Goal: Task Accomplishment & Management: Manage account settings

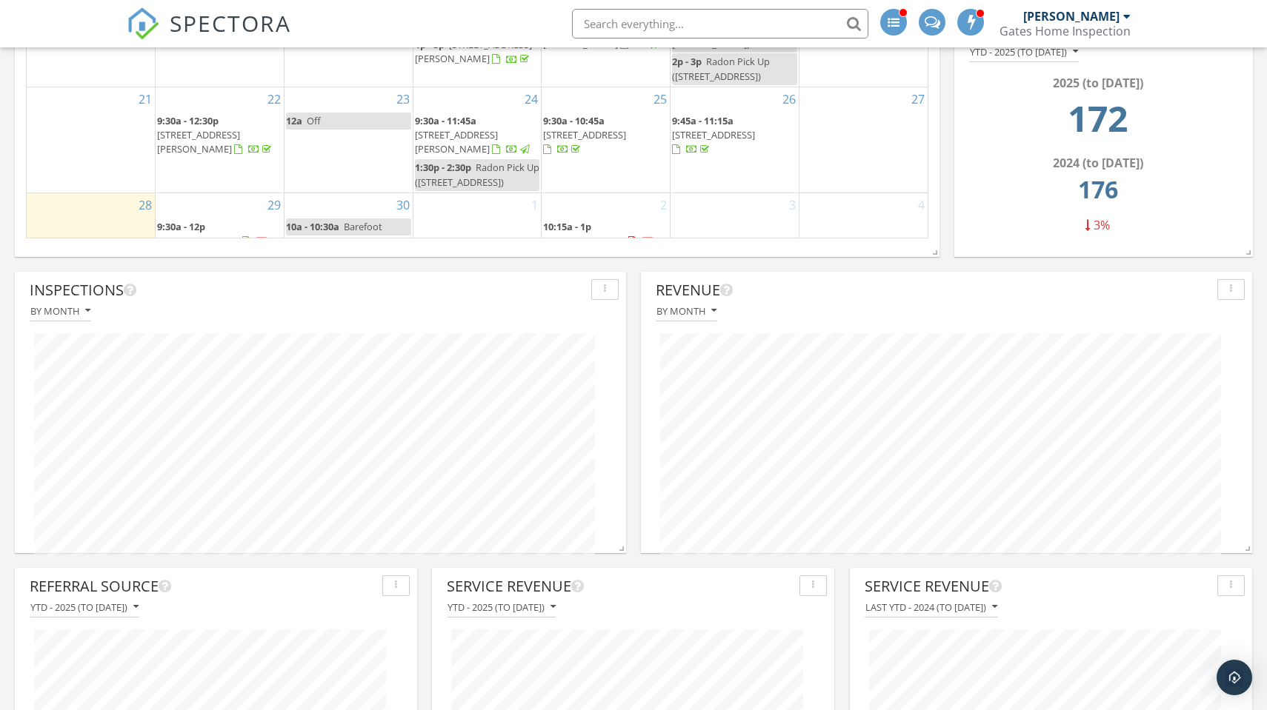
scroll to position [1095, 0]
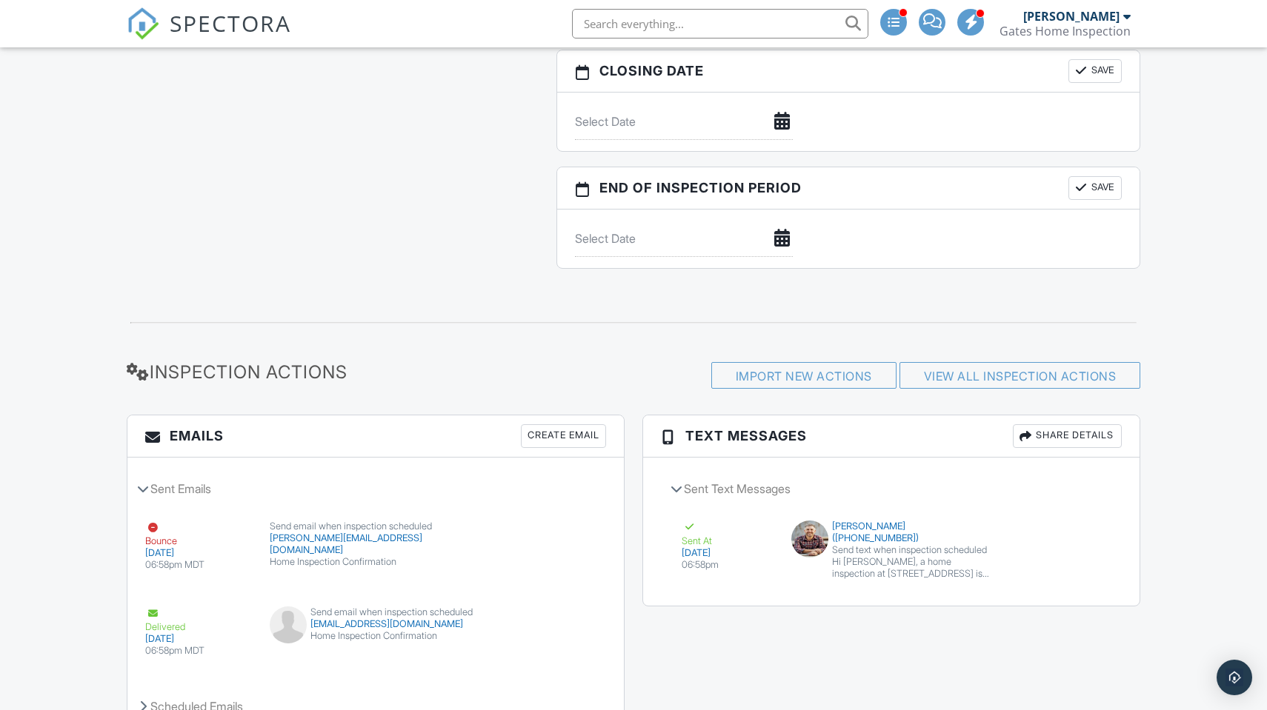
scroll to position [1687, 0]
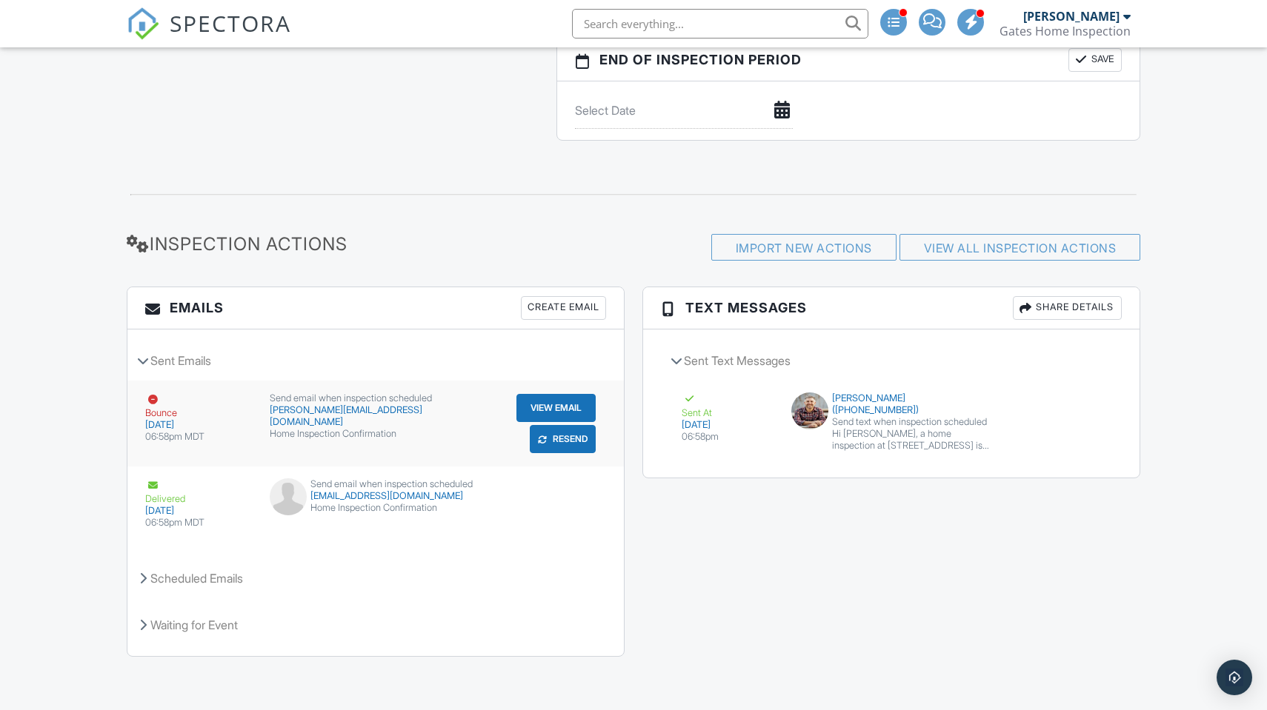
click at [552, 441] on button "Resend" at bounding box center [563, 439] width 66 height 28
click at [0, 0] on div at bounding box center [0, 0] width 0 height 0
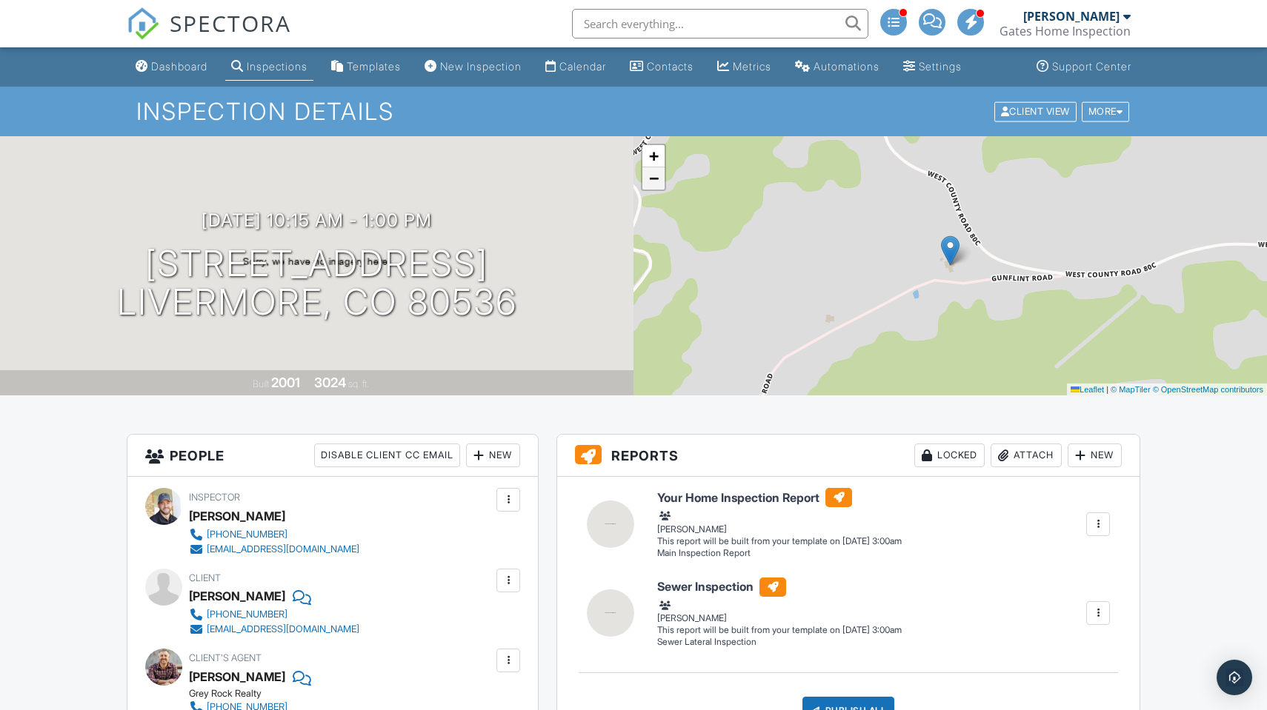
click at [658, 187] on span "−" at bounding box center [654, 178] width 10 height 19
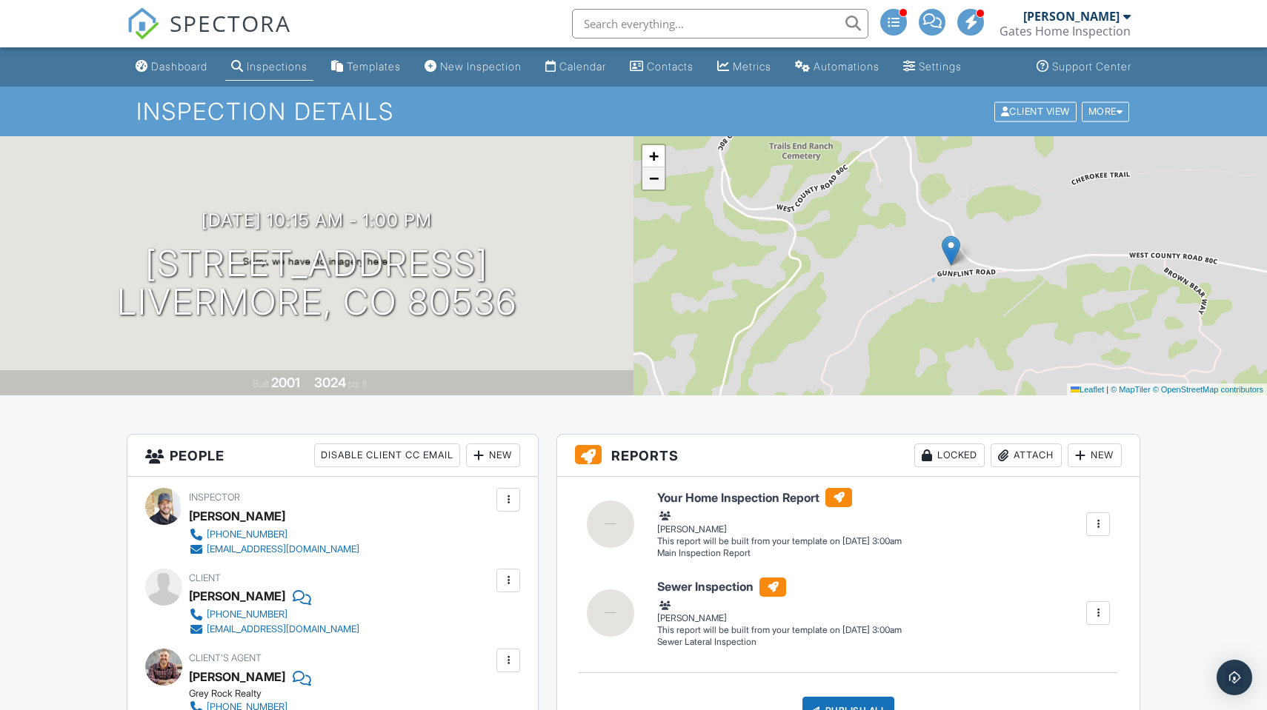
click at [658, 187] on span "−" at bounding box center [654, 178] width 10 height 19
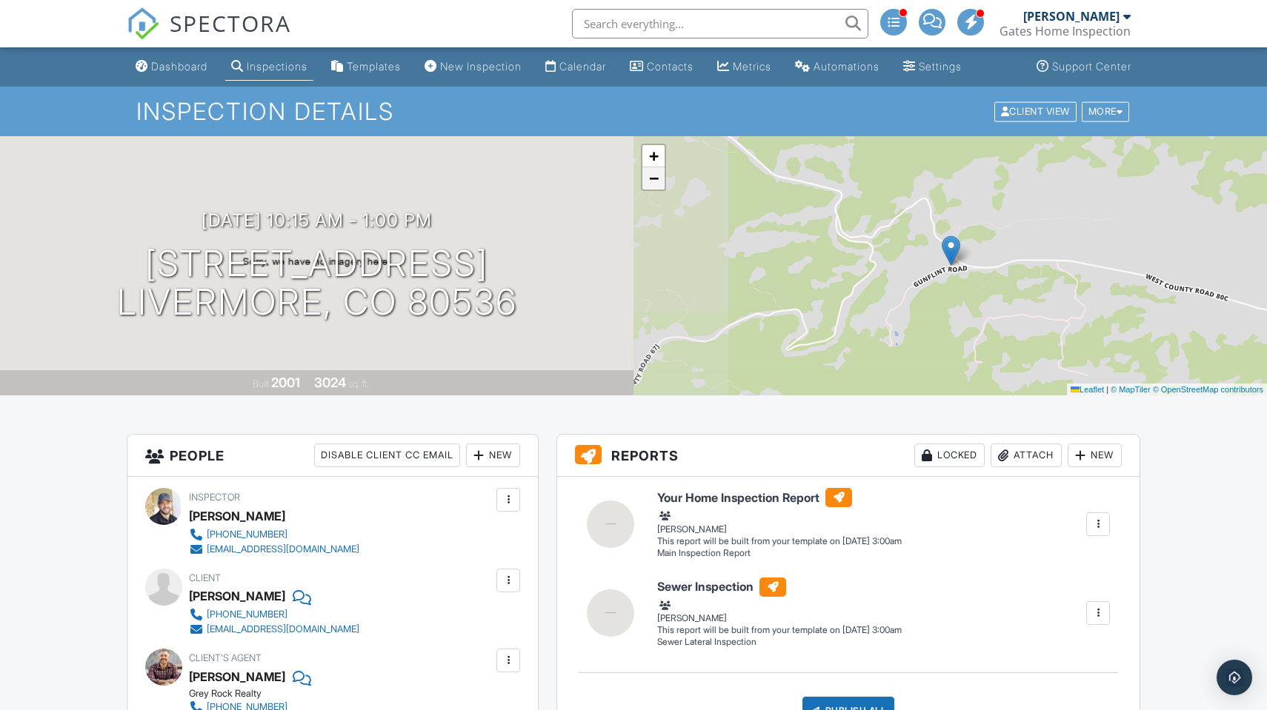
click at [658, 187] on span "−" at bounding box center [654, 178] width 10 height 19
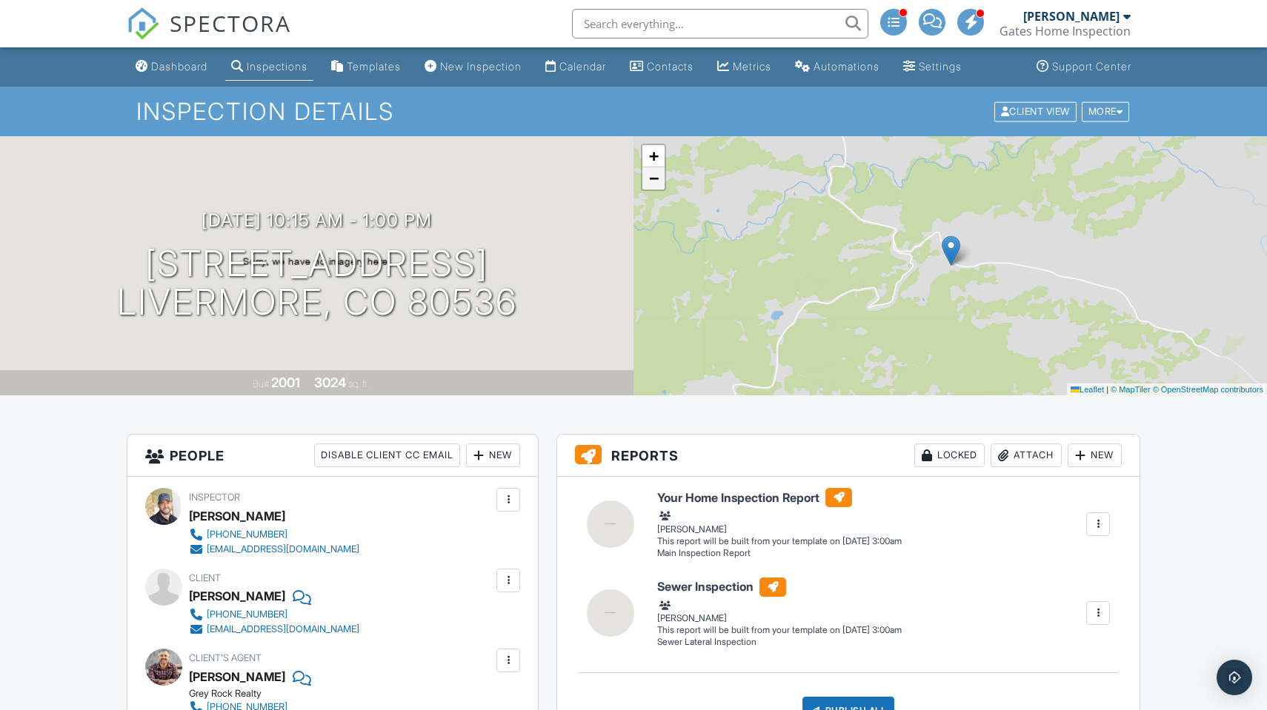
click at [658, 187] on span "−" at bounding box center [654, 178] width 10 height 19
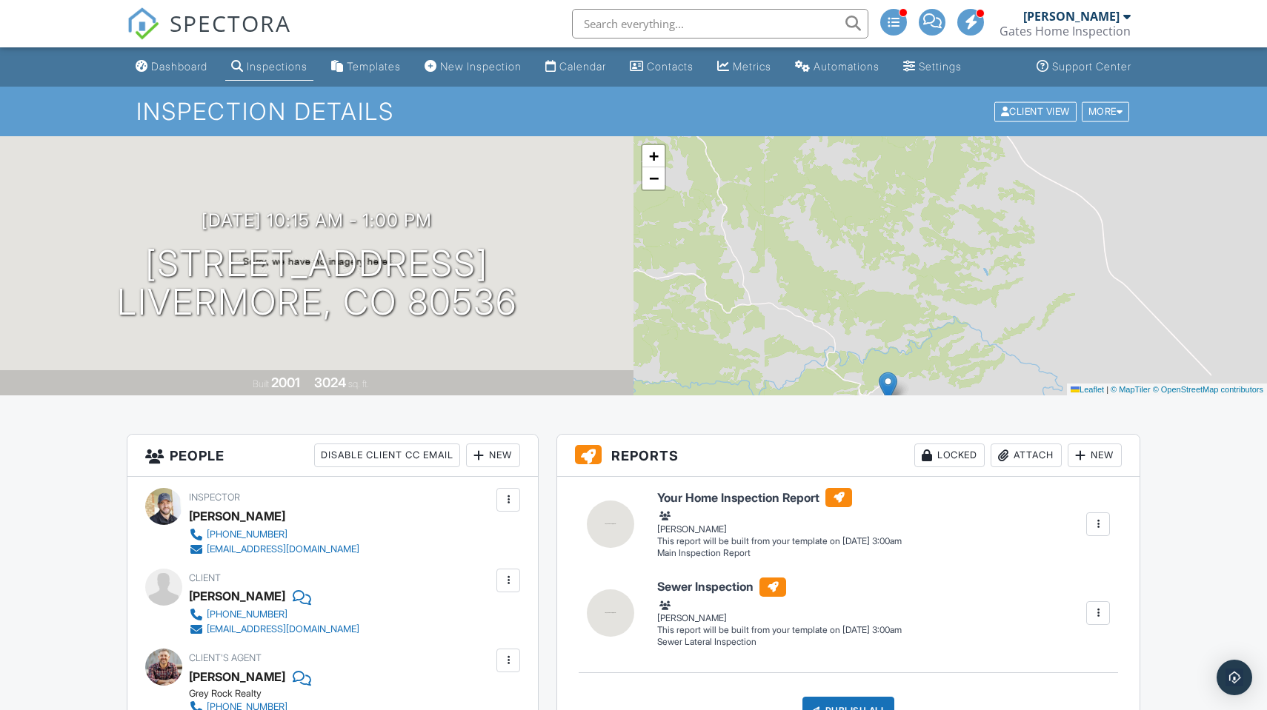
drag, startPoint x: 867, startPoint y: 239, endPoint x: 805, endPoint y: 375, distance: 150.1
click at [805, 375] on div "+ − Leaflet | © MapTiler © OpenStreetMap contributors" at bounding box center [949, 265] width 633 height 259
click at [650, 182] on span "−" at bounding box center [654, 178] width 10 height 19
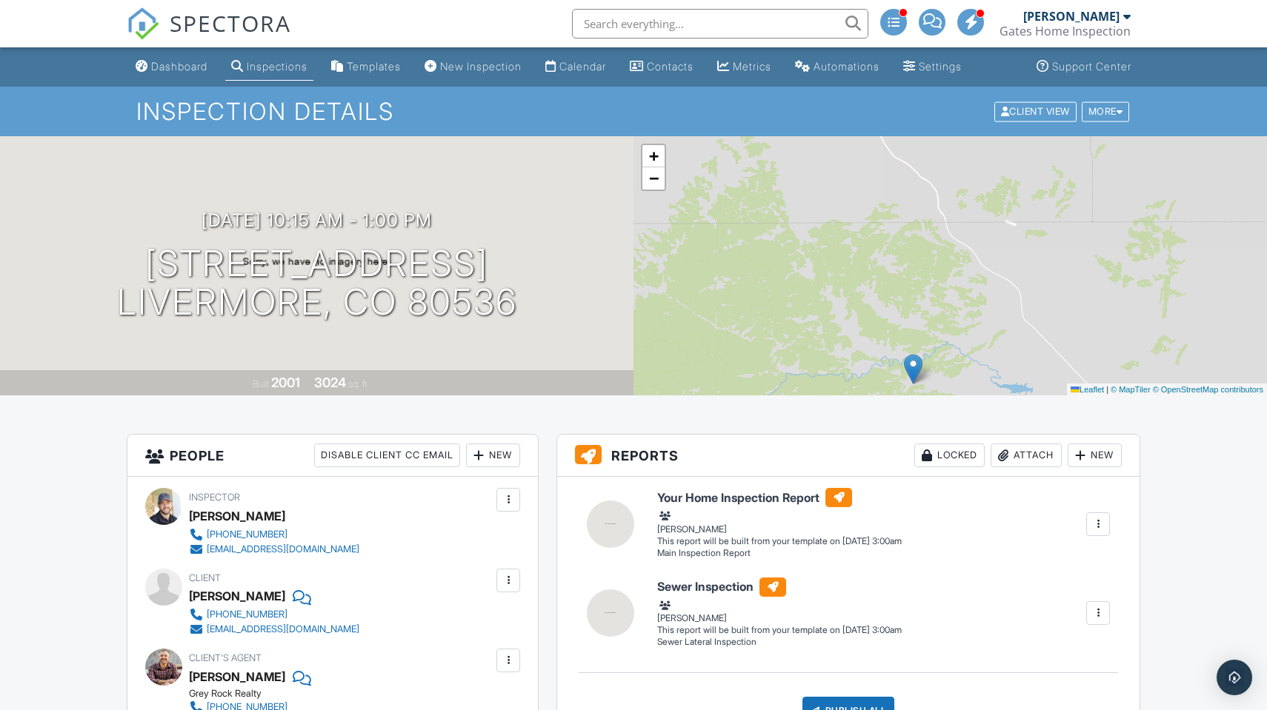
drag, startPoint x: 770, startPoint y: 221, endPoint x: 762, endPoint y: 271, distance: 50.9
click at [762, 271] on div "+ − Leaflet | © MapTiler © OpenStreetMap contributors" at bounding box center [949, 265] width 633 height 259
click at [659, 156] on link "+" at bounding box center [653, 156] width 22 height 22
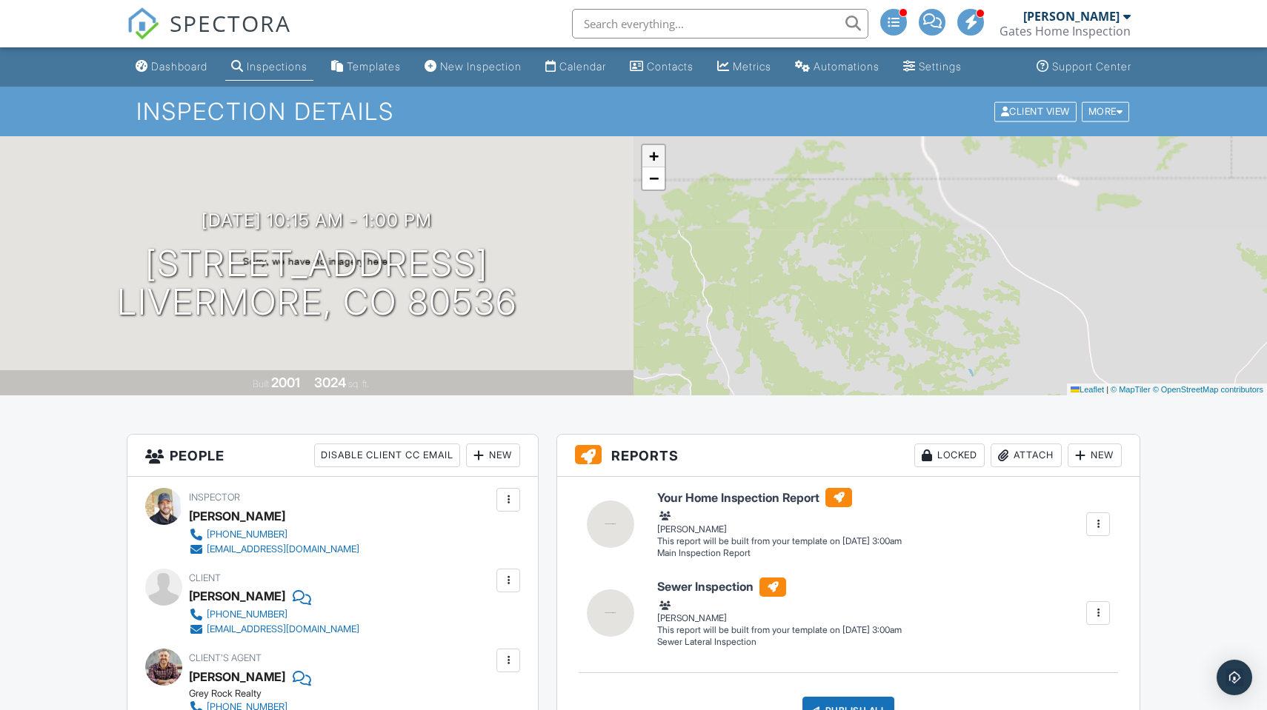
click at [659, 156] on link "+" at bounding box center [653, 156] width 22 height 22
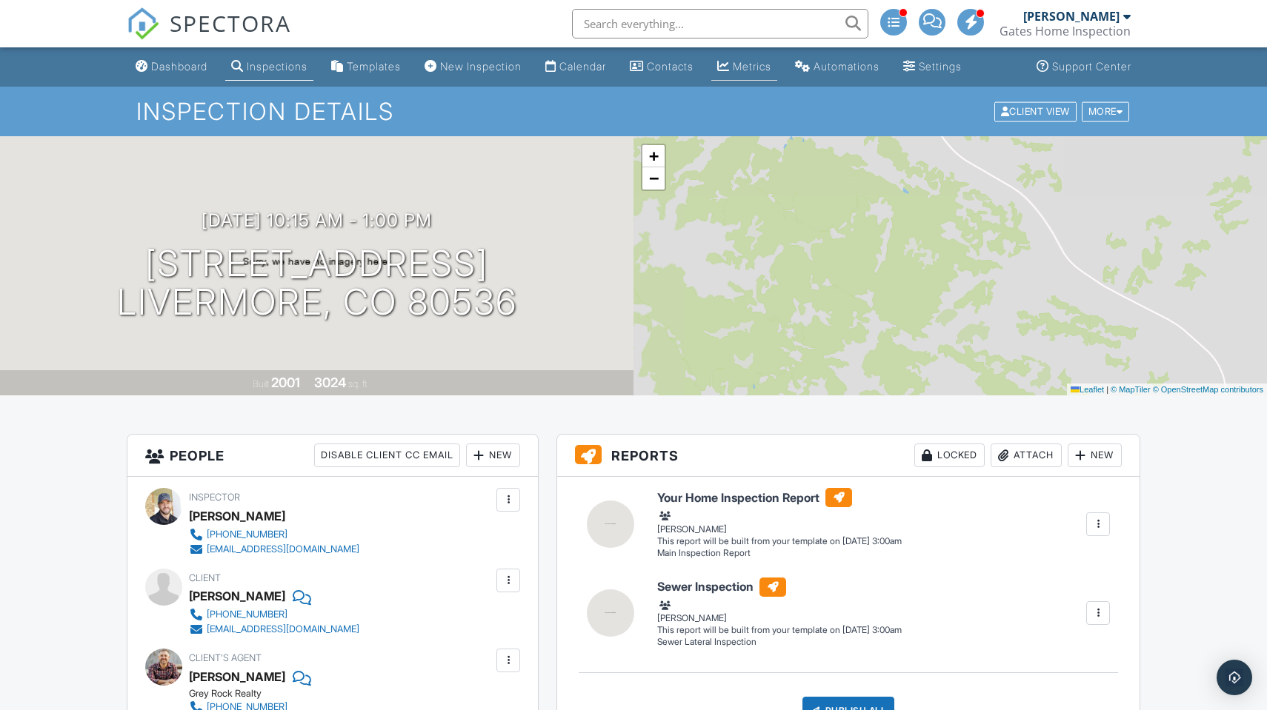
drag, startPoint x: 763, startPoint y: 271, endPoint x: 756, endPoint y: 76, distance: 195.7
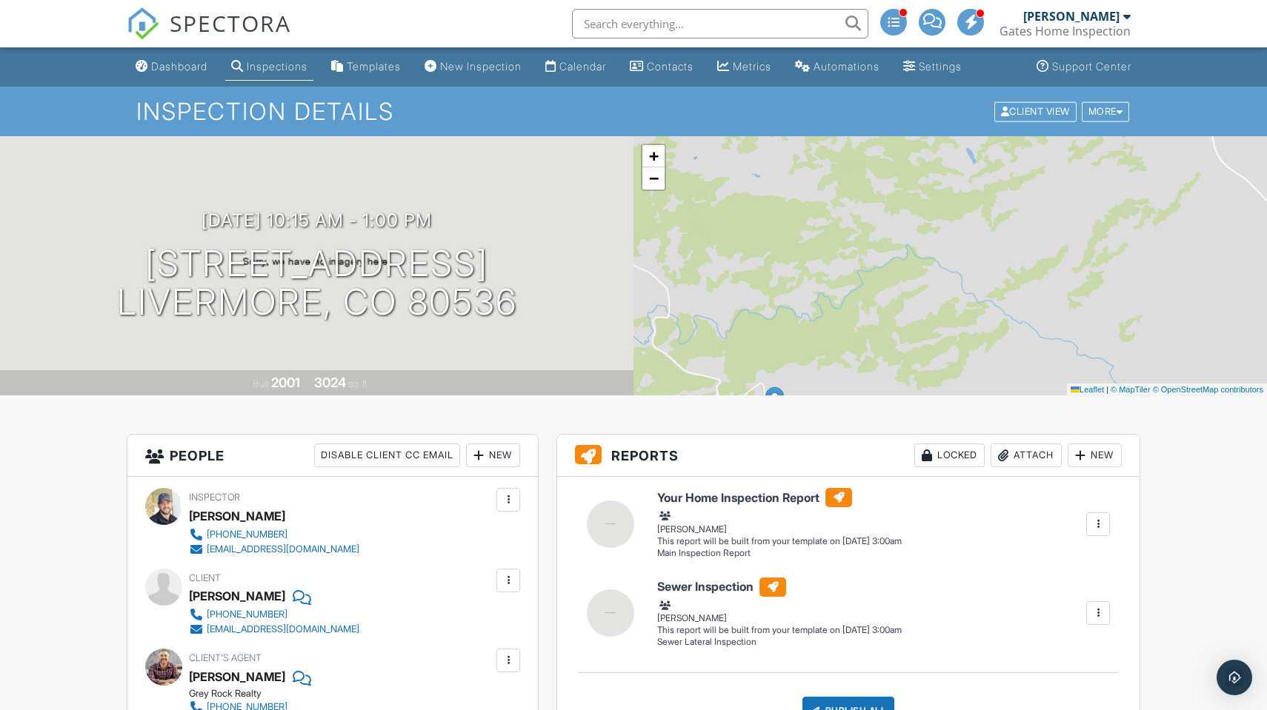
drag, startPoint x: 836, startPoint y: 276, endPoint x: 815, endPoint y: 136, distance: 141.5
click at [816, 137] on div "+ − Leaflet | © MapTiler © OpenStreetMap contributors" at bounding box center [949, 265] width 633 height 259
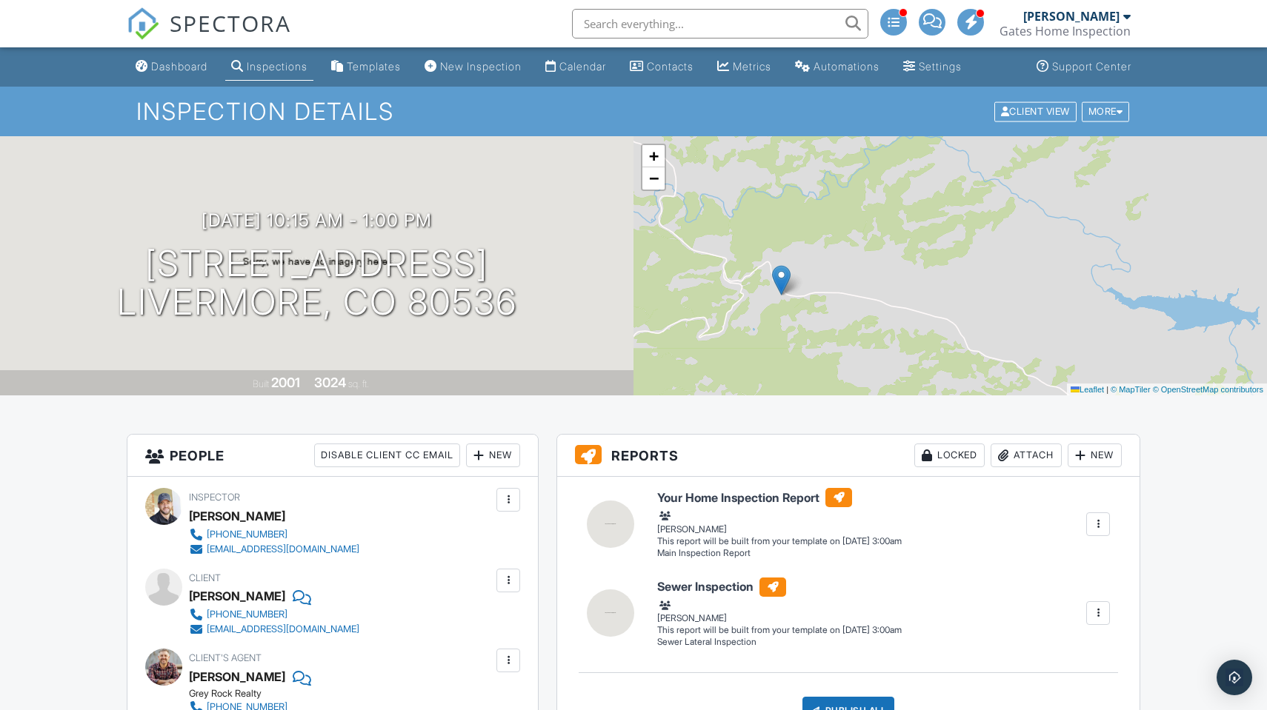
drag, startPoint x: 796, startPoint y: 284, endPoint x: 810, endPoint y: 167, distance: 117.2
click at [810, 167] on div "+ − Leaflet | © MapTiler © OpenStreetMap contributors" at bounding box center [949, 265] width 633 height 259
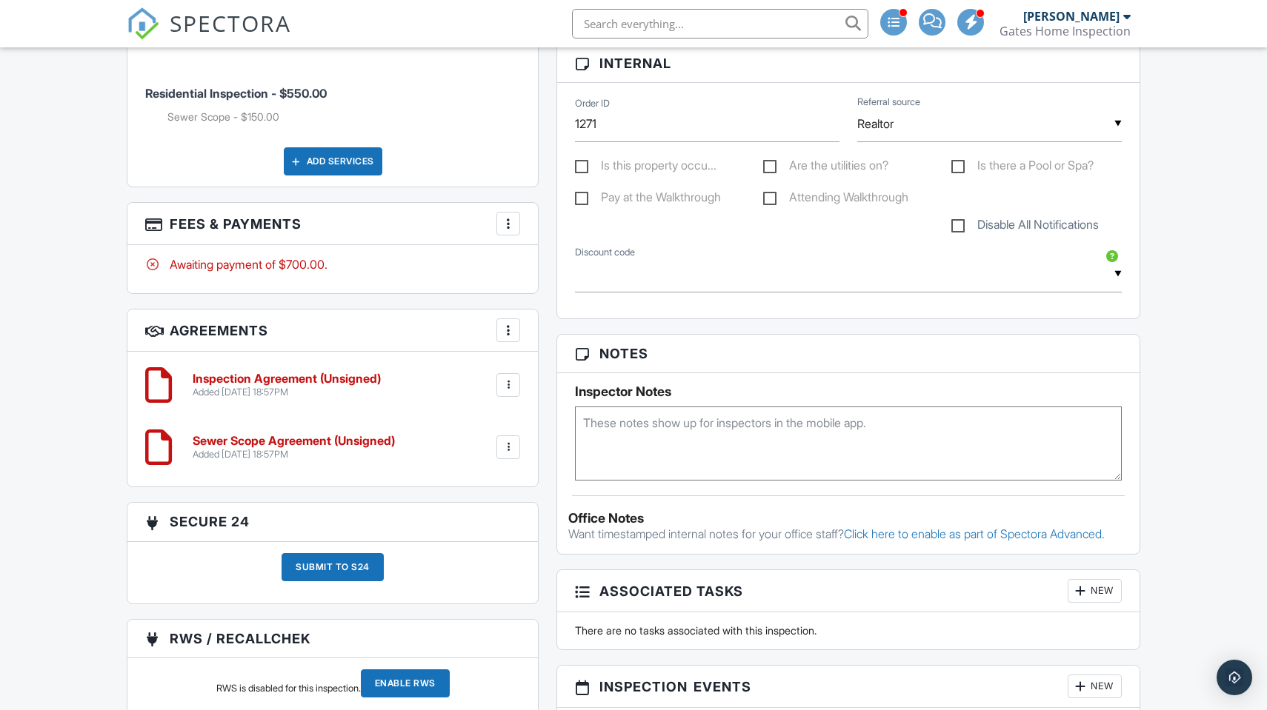
scroll to position [816, 0]
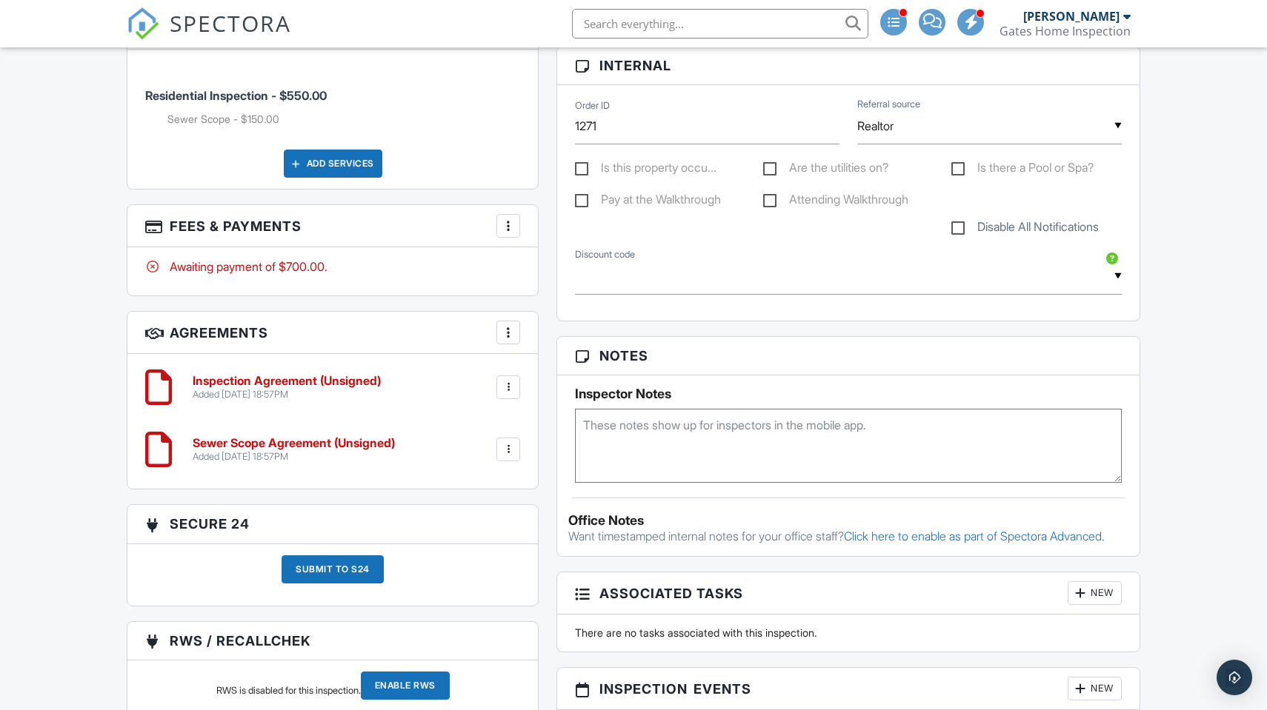
click at [627, 432] on textarea at bounding box center [848, 446] width 547 height 74
click at [588, 423] on textarea "Metal Roof Ridge Cap needs installed" at bounding box center [848, 446] width 547 height 74
click at [749, 439] on textarea "Metal Roof Ridge Cap needs installed" at bounding box center [848, 446] width 547 height 74
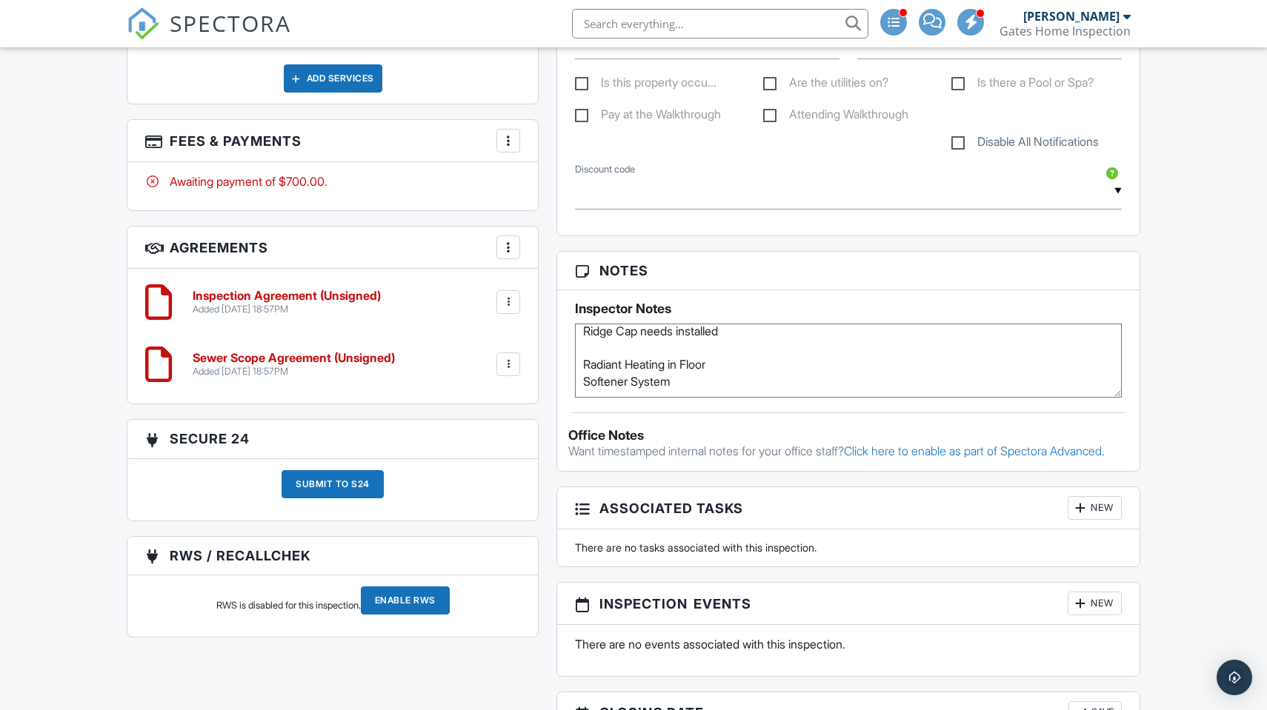
scroll to position [903, 0]
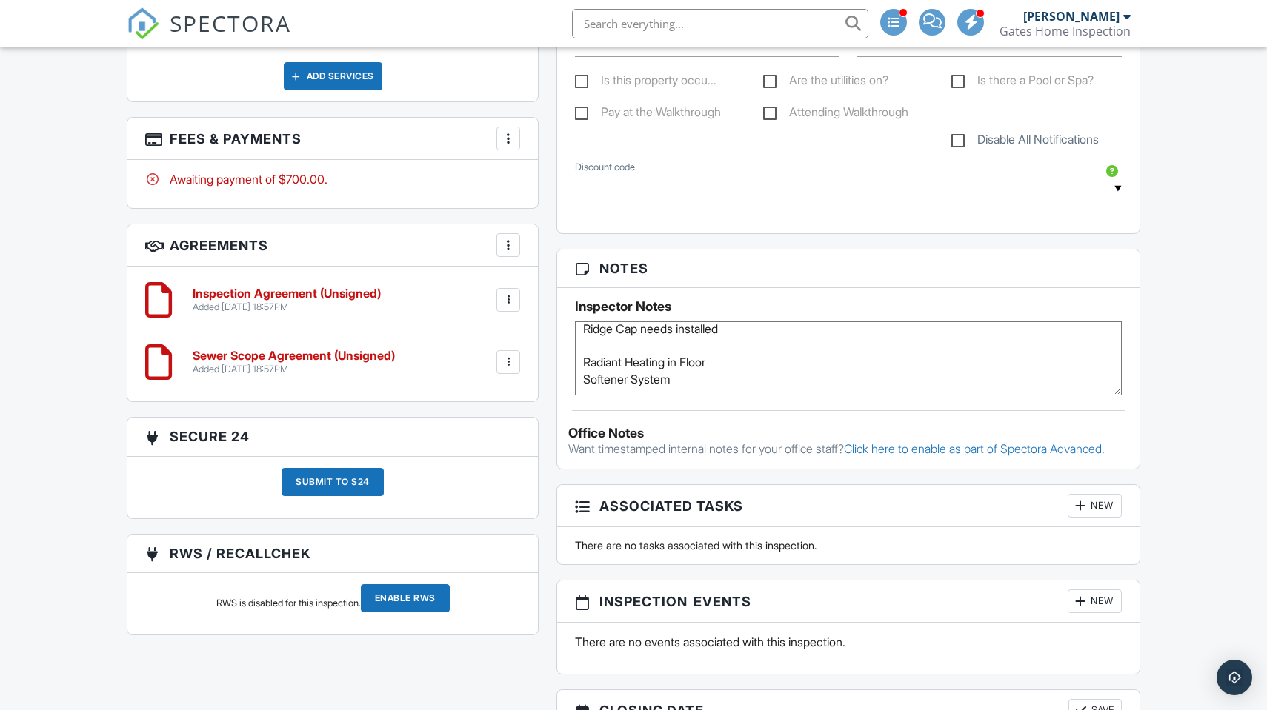
type textarea "Metal Roof Ridge Cap needs installed Radiant Heating in Floor Softener System"
